Goal: Find contact information: Find contact information

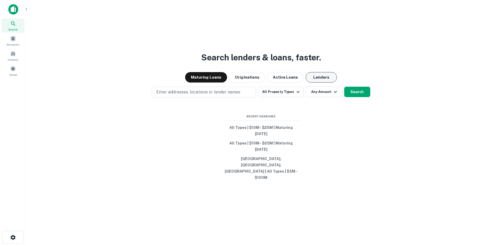
click at [306, 83] on button "Lenders" at bounding box center [321, 77] width 31 height 10
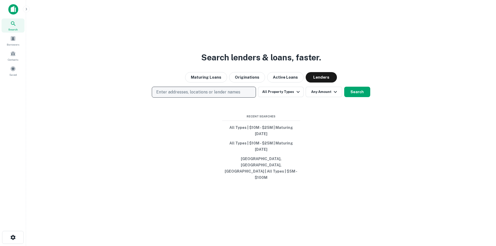
click at [221, 98] on button "Enter addresses, locations or lender names" at bounding box center [204, 92] width 104 height 11
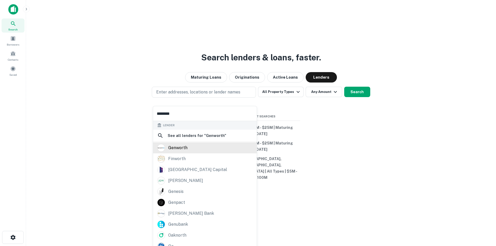
type input "********"
click at [178, 146] on div "genworth" at bounding box center [177, 148] width 19 height 8
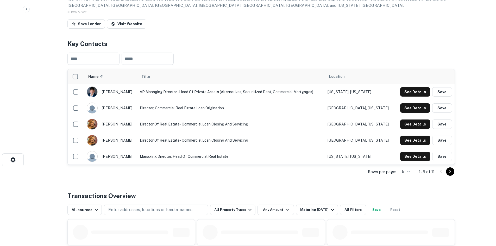
scroll to position [78, 0]
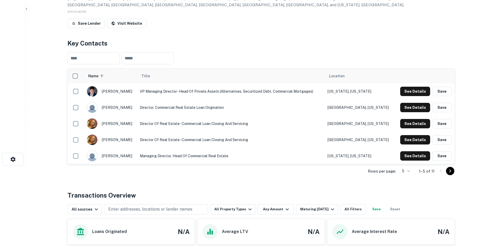
click at [449, 172] on icon "Go to next page" at bounding box center [450, 171] width 6 height 6
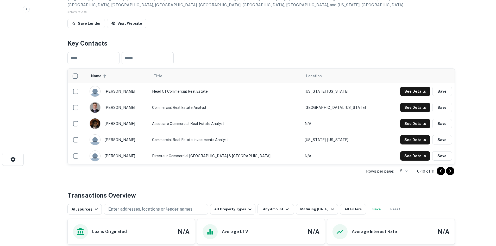
click at [440, 171] on icon "Go to previous page" at bounding box center [441, 171] width 2 height 3
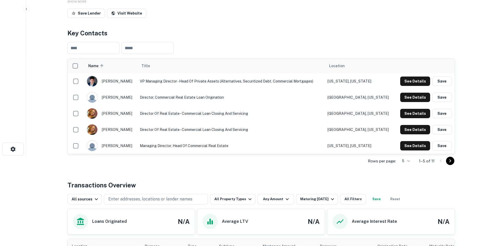
scroll to position [0, 0]
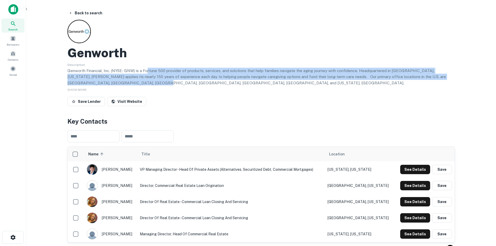
drag, startPoint x: 147, startPoint y: 71, endPoint x: 335, endPoint y: 82, distance: 188.1
click at [335, 82] on p "Genworth Financial, Inc. (NYSE: GNW) is a Fortune 500 provider of products, ser…" at bounding box center [261, 77] width 388 height 18
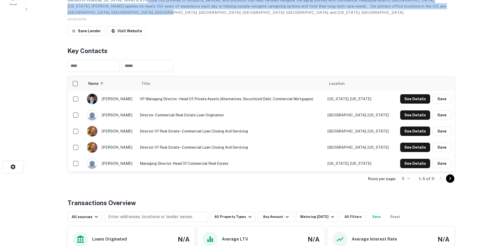
scroll to position [78, 0]
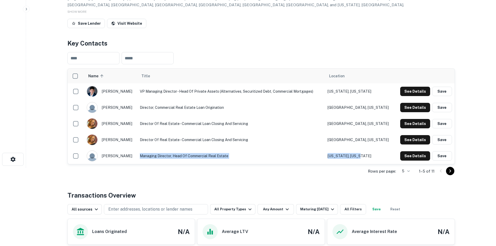
drag, startPoint x: 150, startPoint y: 155, endPoint x: 383, endPoint y: 155, distance: 233.4
click at [383, 155] on tr "[PERSON_NAME] Managing Director, Head of Commercial Real Estate [US_STATE], [US…" at bounding box center [261, 156] width 387 height 16
click at [413, 159] on button "See Details" at bounding box center [415, 155] width 30 height 9
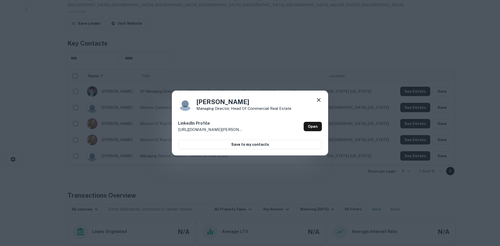
click at [323, 102] on div "[PERSON_NAME] Managing Director, Head of Commercial Real Estate LinkedIn Profil…" at bounding box center [250, 123] width 156 height 65
click at [107, 154] on div "[PERSON_NAME] Managing Director, Head of Commercial Real Estate LinkedIn Profil…" at bounding box center [250, 123] width 500 height 246
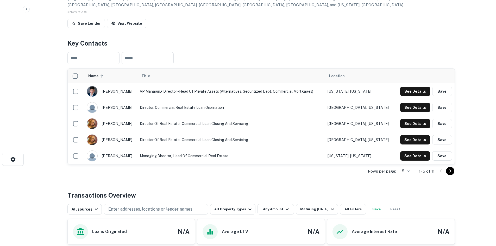
click at [122, 154] on div "[PERSON_NAME]" at bounding box center [111, 156] width 48 height 11
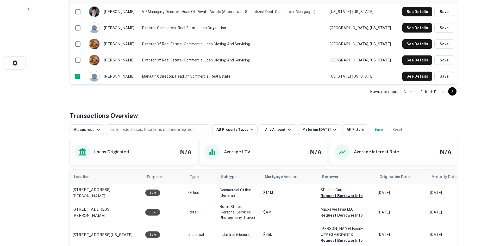
scroll to position [182, 0]
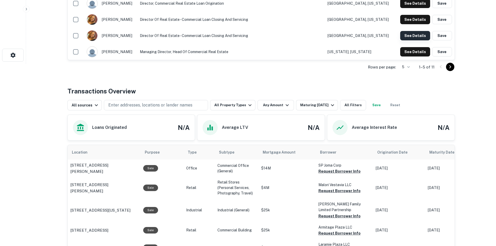
click at [409, 35] on button "See Details" at bounding box center [415, 35] width 30 height 9
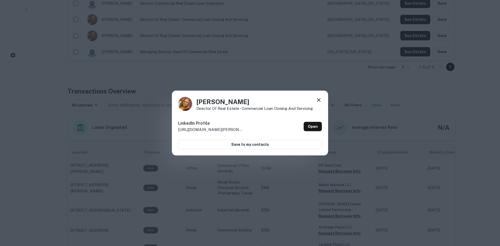
click at [322, 97] on icon at bounding box center [319, 100] width 6 height 6
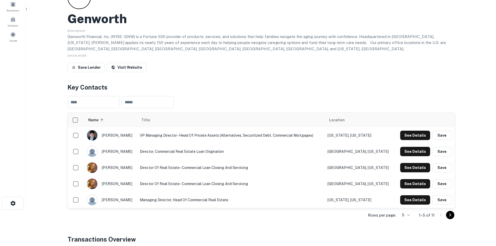
scroll to position [26, 0]
